Goal: Find specific page/section: Find specific page/section

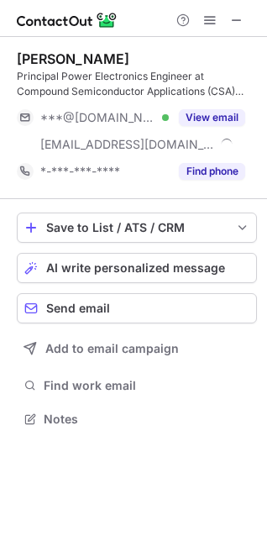
scroll to position [407, 267]
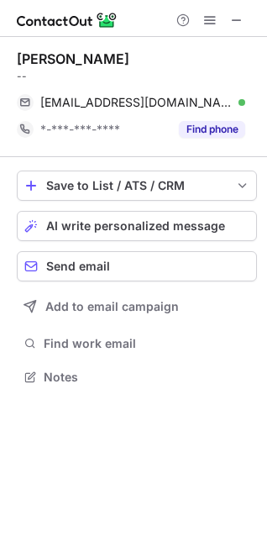
scroll to position [365, 267]
click at [234, 17] on span at bounding box center [236, 19] width 13 height 13
